Goal: Check status: Check status

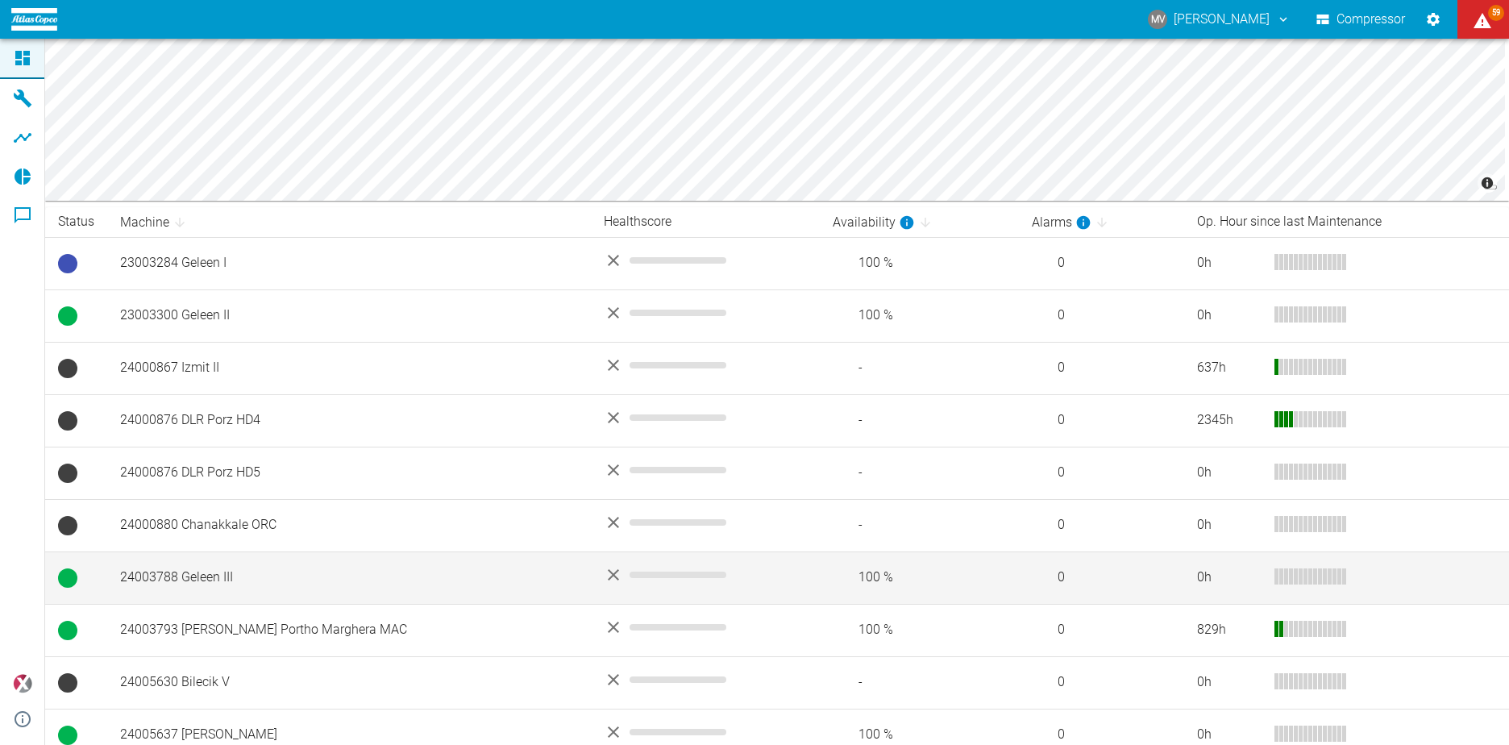
scroll to position [93, 0]
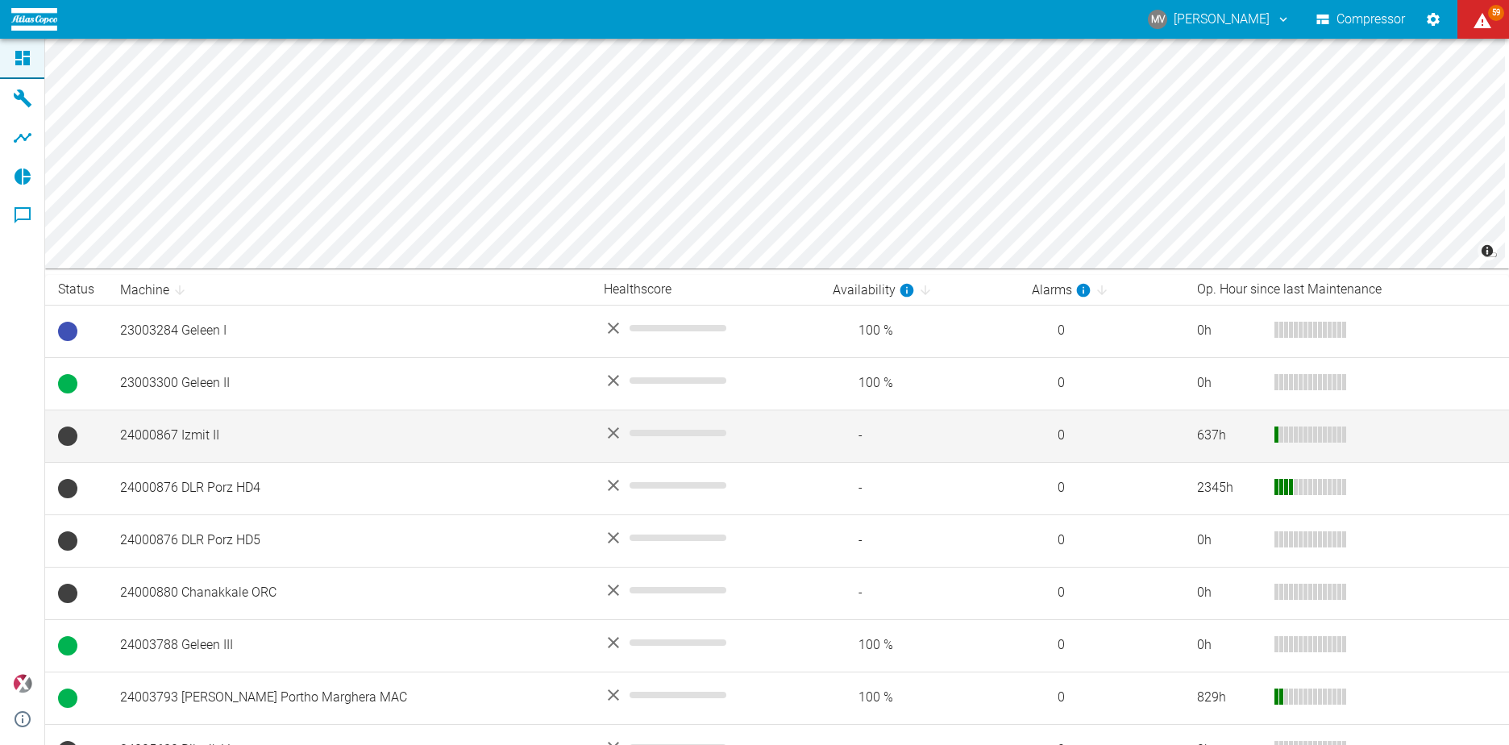
click at [199, 431] on td "24000867 Izmit II" at bounding box center [349, 435] width 484 height 52
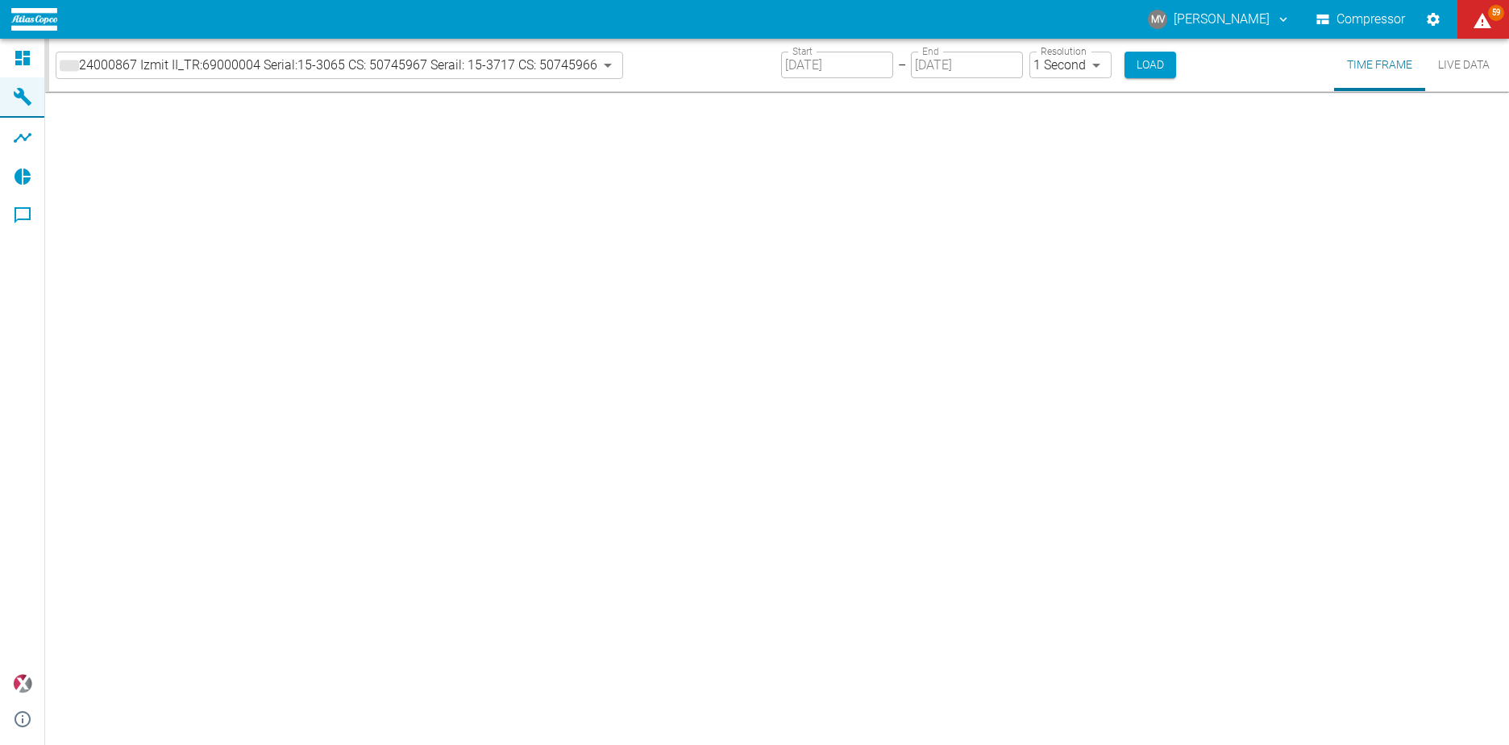
type input "2min"
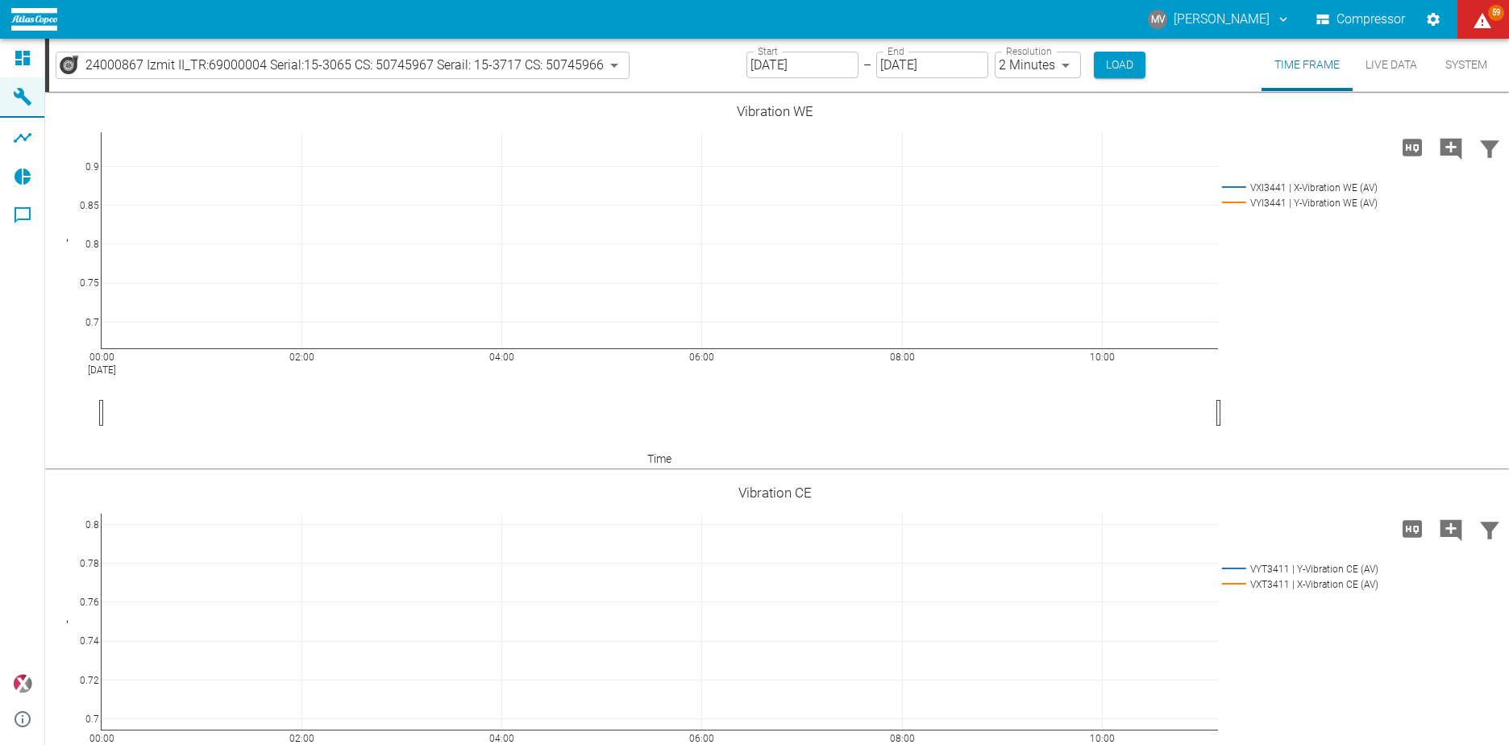
click at [912, 62] on input "[DATE]" at bounding box center [932, 65] width 112 height 27
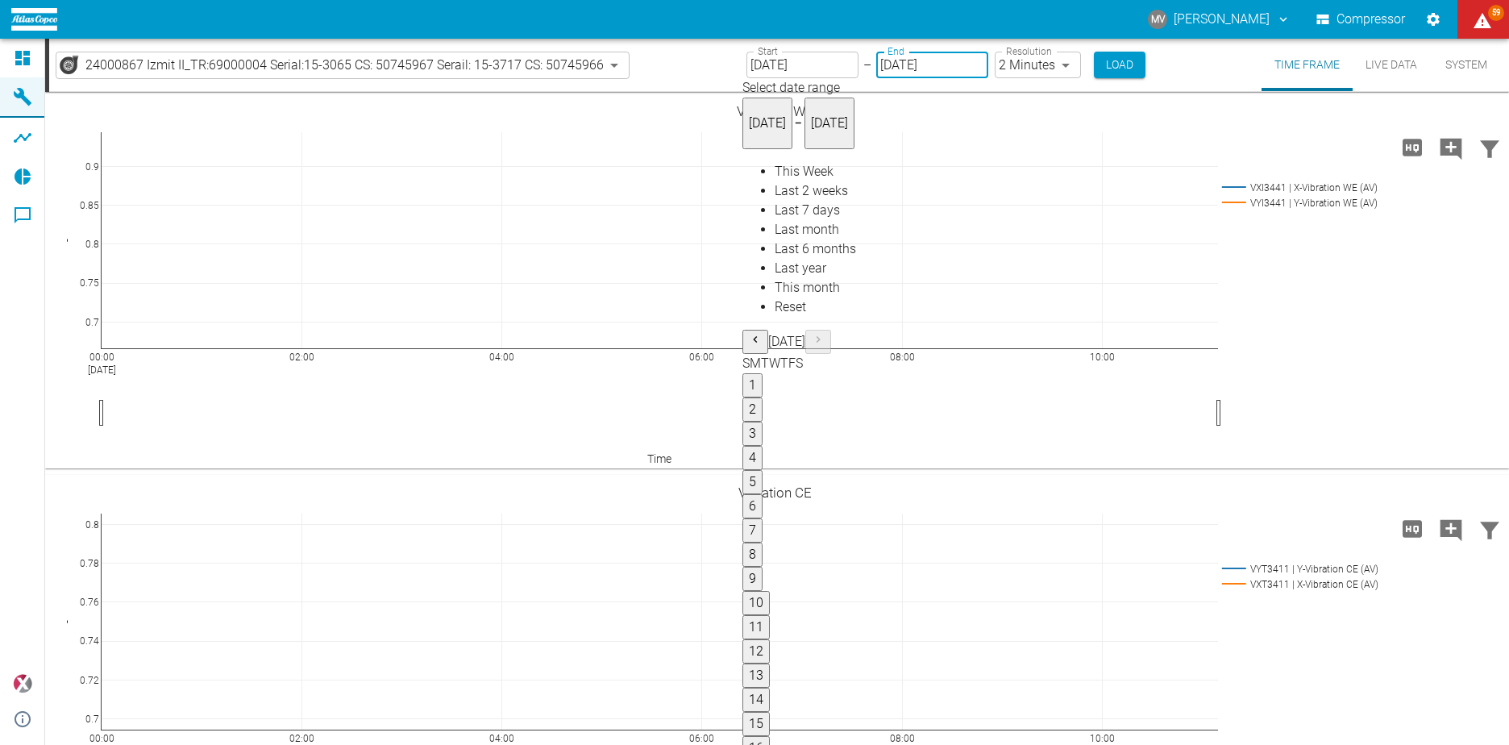
click at [801, 256] on span "Last 6 months" at bounding box center [815, 248] width 81 height 15
type input "[DATE]"
type input "10min"
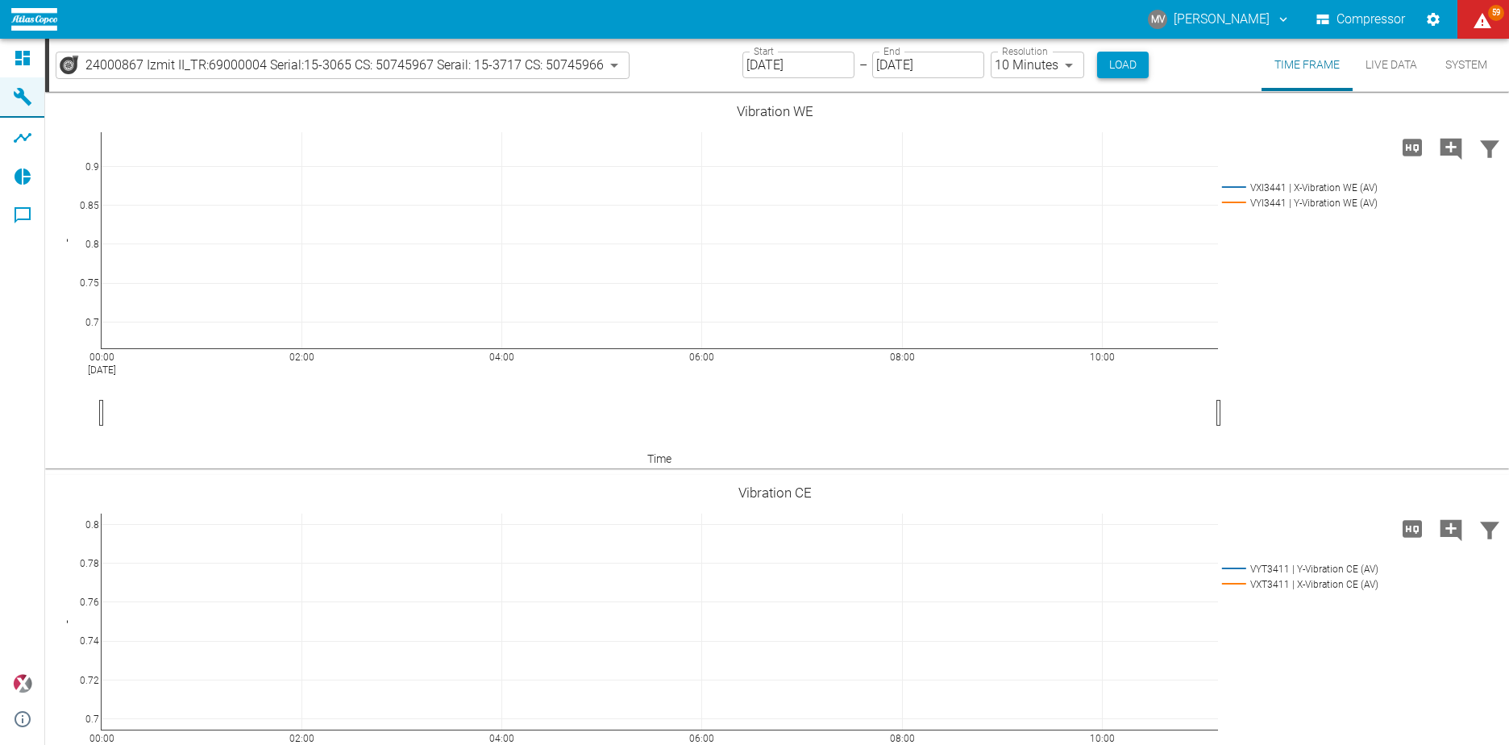
click at [1126, 65] on button "Load" at bounding box center [1123, 65] width 52 height 27
